Goal: Task Accomplishment & Management: Manage account settings

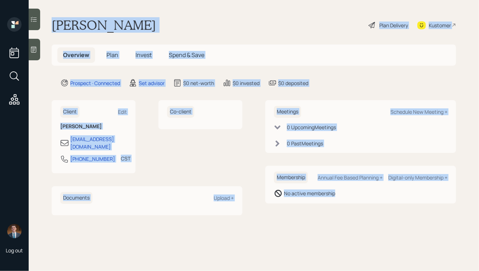
drag, startPoint x: 52, startPoint y: 23, endPoint x: 306, endPoint y: 212, distance: 315.8
click at [306, 212] on main "Nancy Stratton Plan Delivery Kustomer Overview Plan Invest Spend & Save Prospec…" at bounding box center [254, 135] width 450 height 271
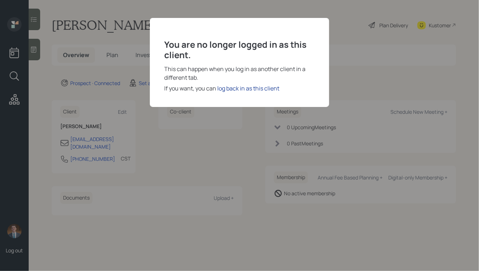
click at [236, 88] on div "log back in as this client" at bounding box center [248, 88] width 62 height 9
